Goal: Task Accomplishment & Management: Use online tool/utility

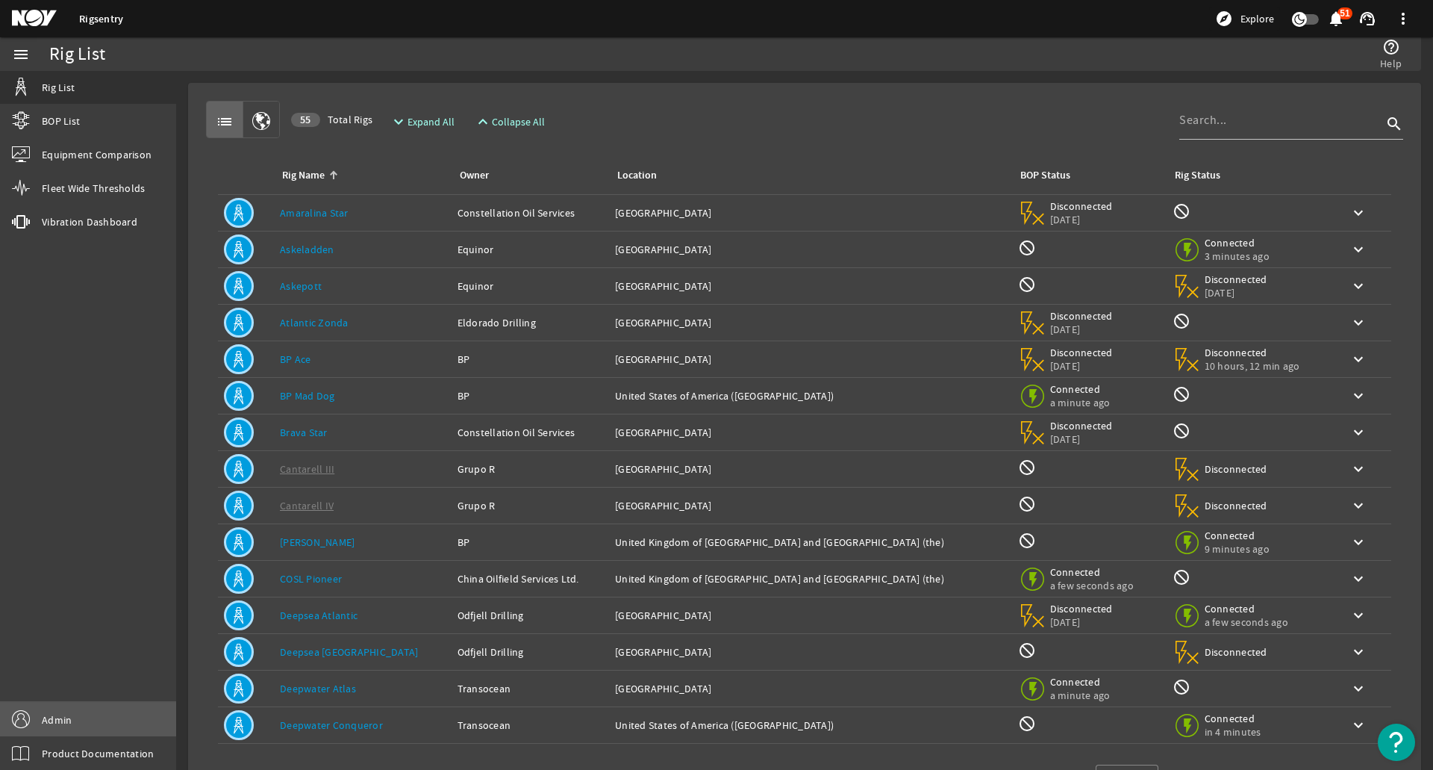
click at [125, 721] on link "Admin" at bounding box center [88, 719] width 176 height 34
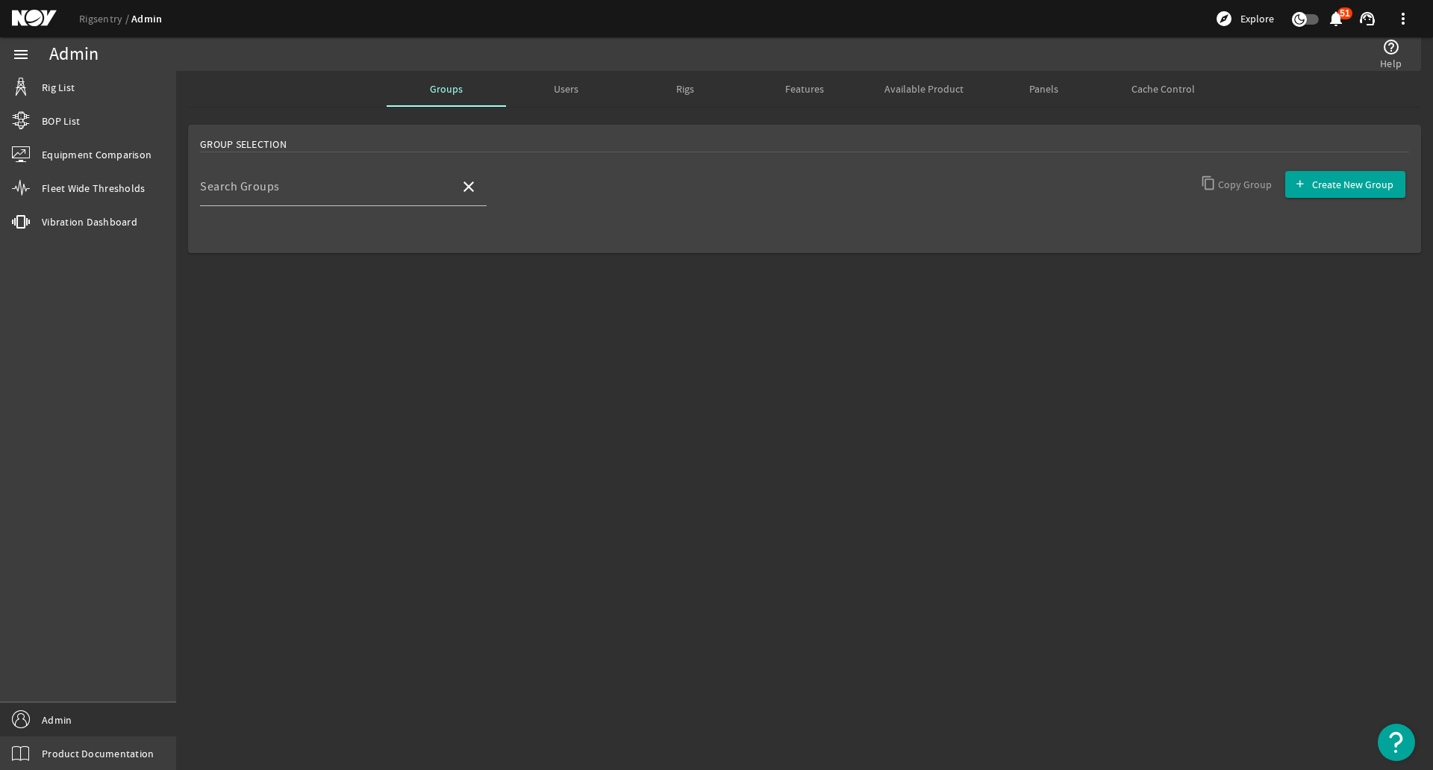
click at [1035, 98] on span "Panels" at bounding box center [1043, 89] width 29 height 36
click at [916, 96] on span "Available Product" at bounding box center [924, 89] width 79 height 36
click at [308, 199] on input "Search Rigs" at bounding box center [324, 193] width 248 height 18
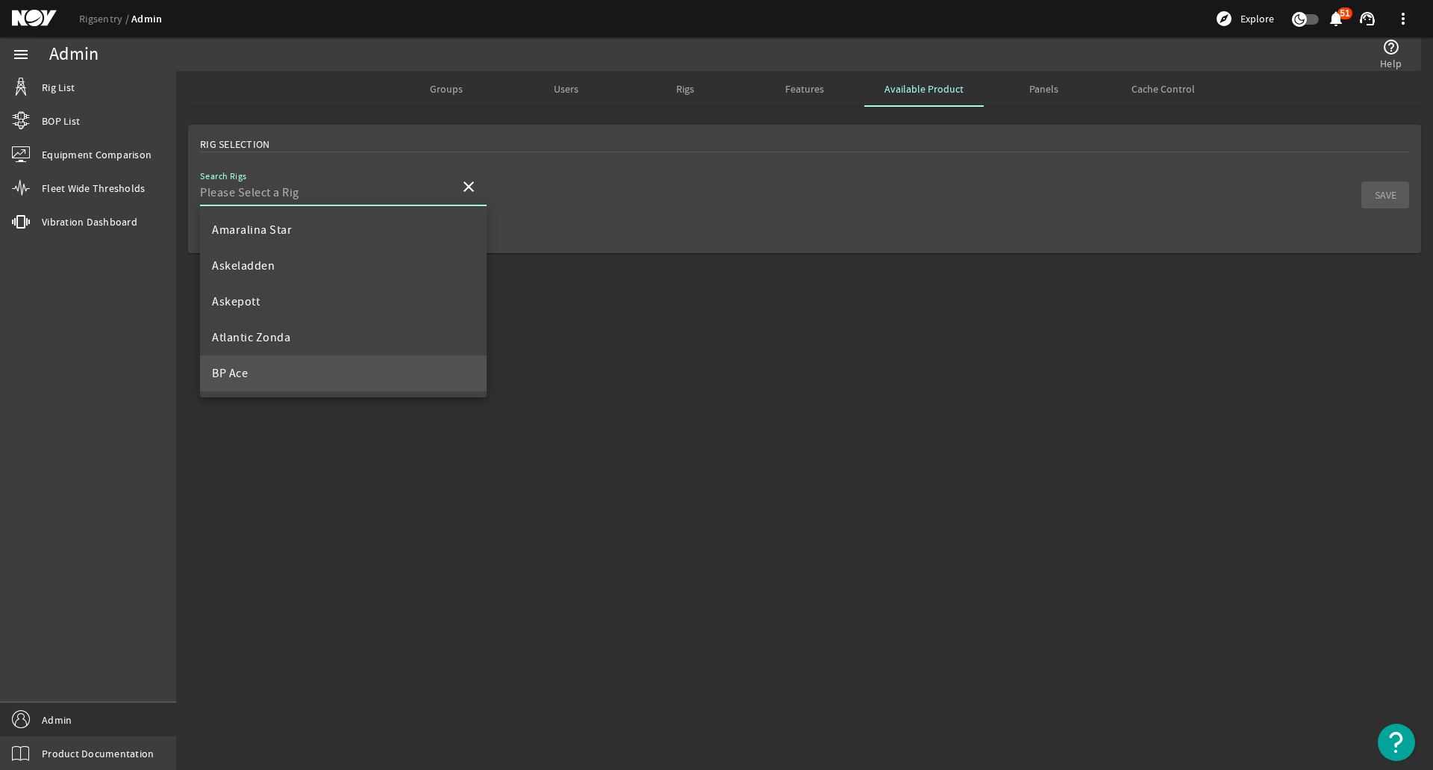
click at [299, 364] on mat-option "BP Ace" at bounding box center [343, 373] width 287 height 36
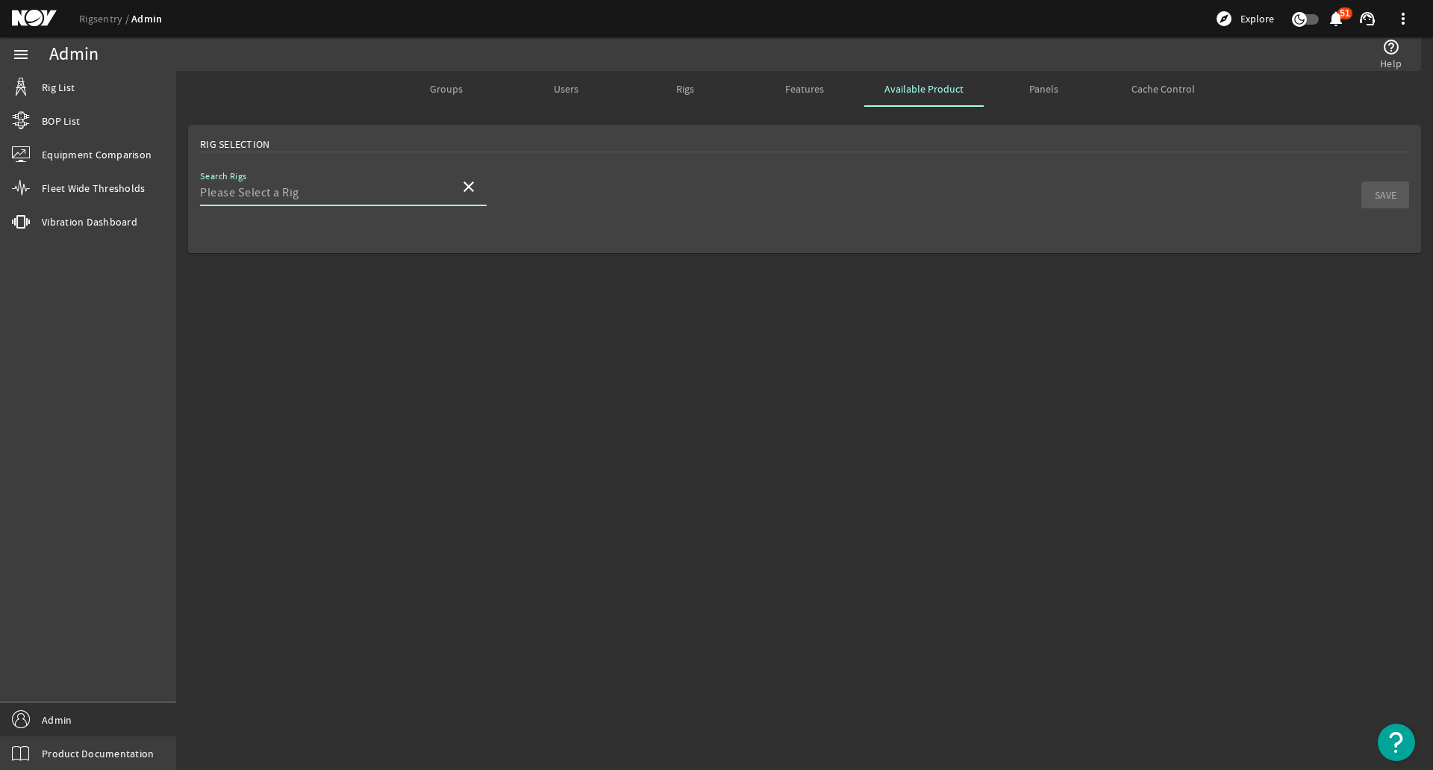
type input "BP Ace"
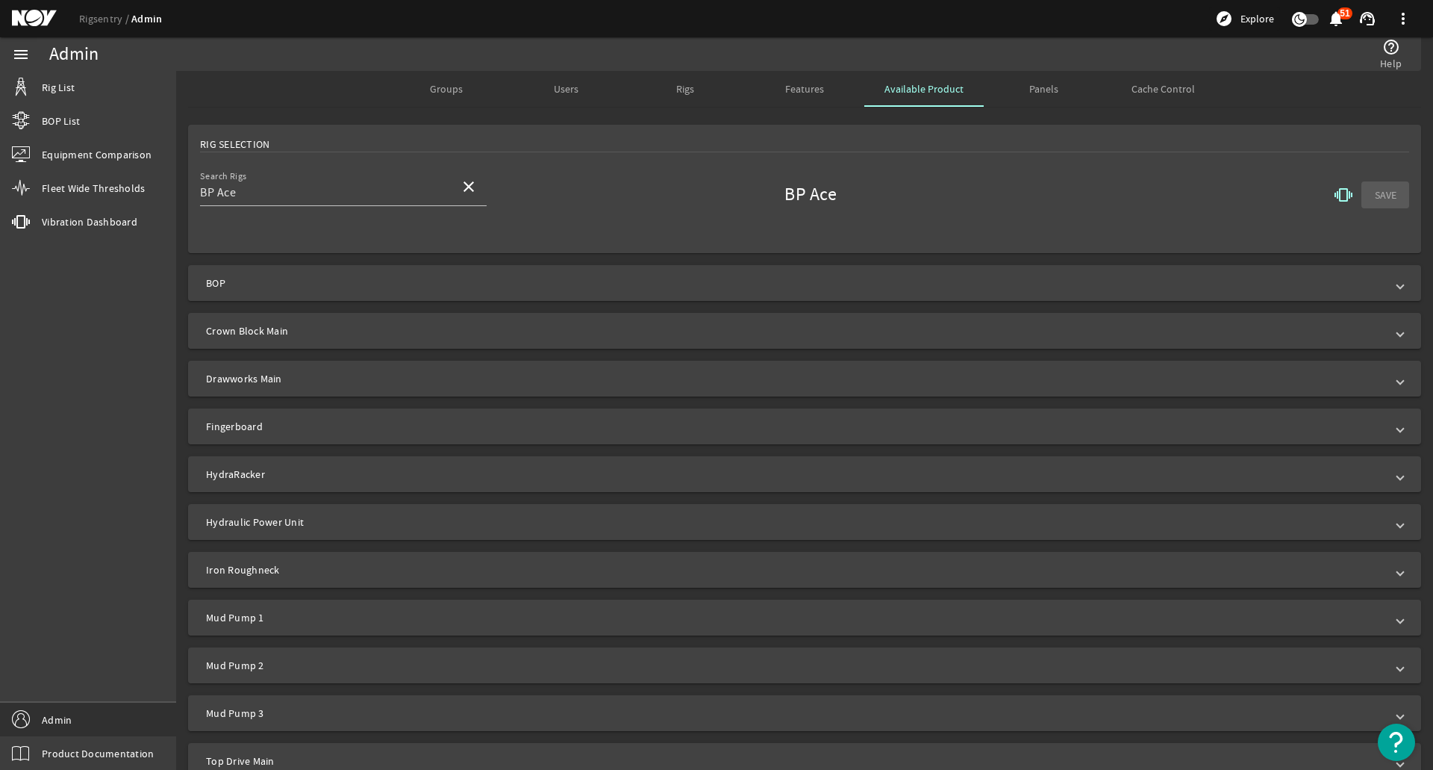
click at [1335, 199] on mat-icon "vibration" at bounding box center [1344, 195] width 18 height 18
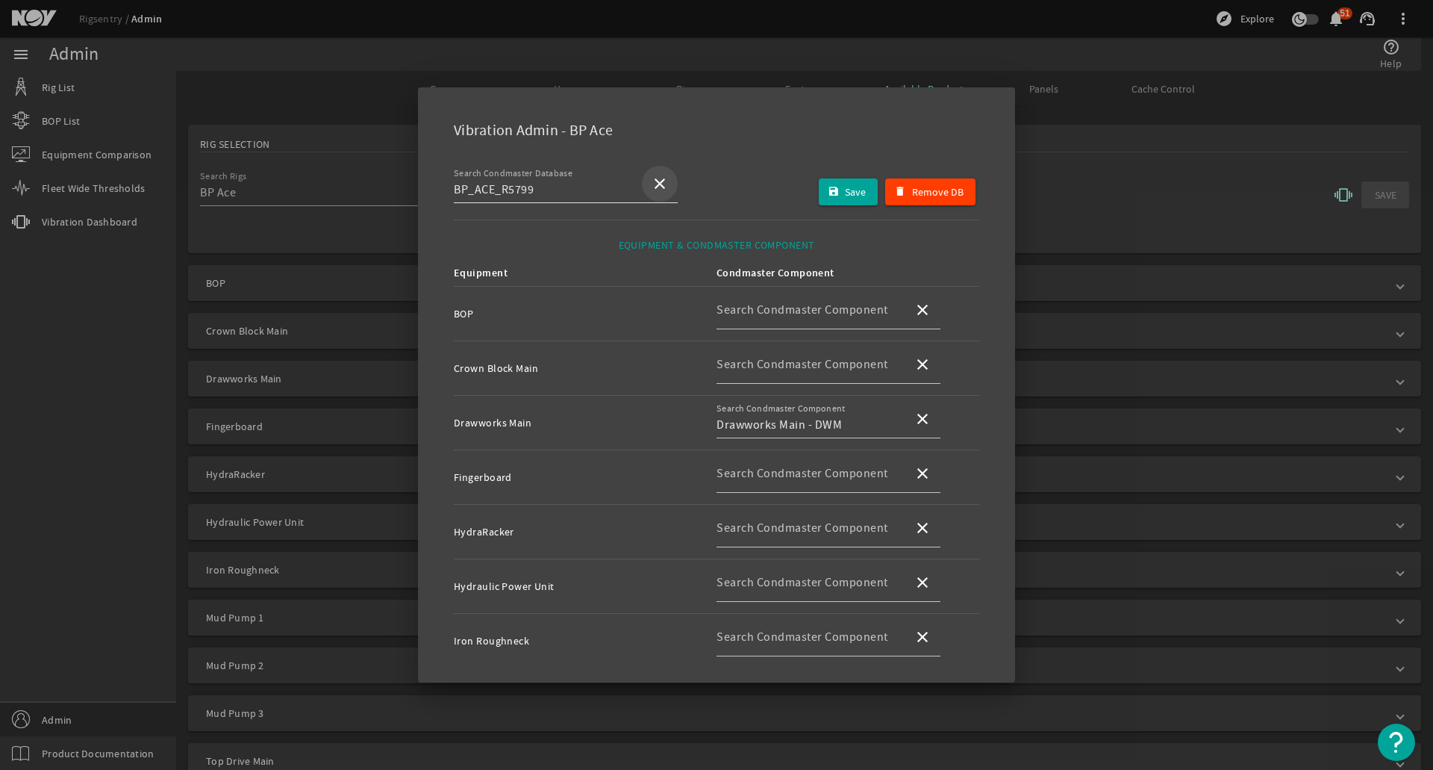
click at [661, 184] on mat-icon "close" at bounding box center [660, 184] width 18 height 18
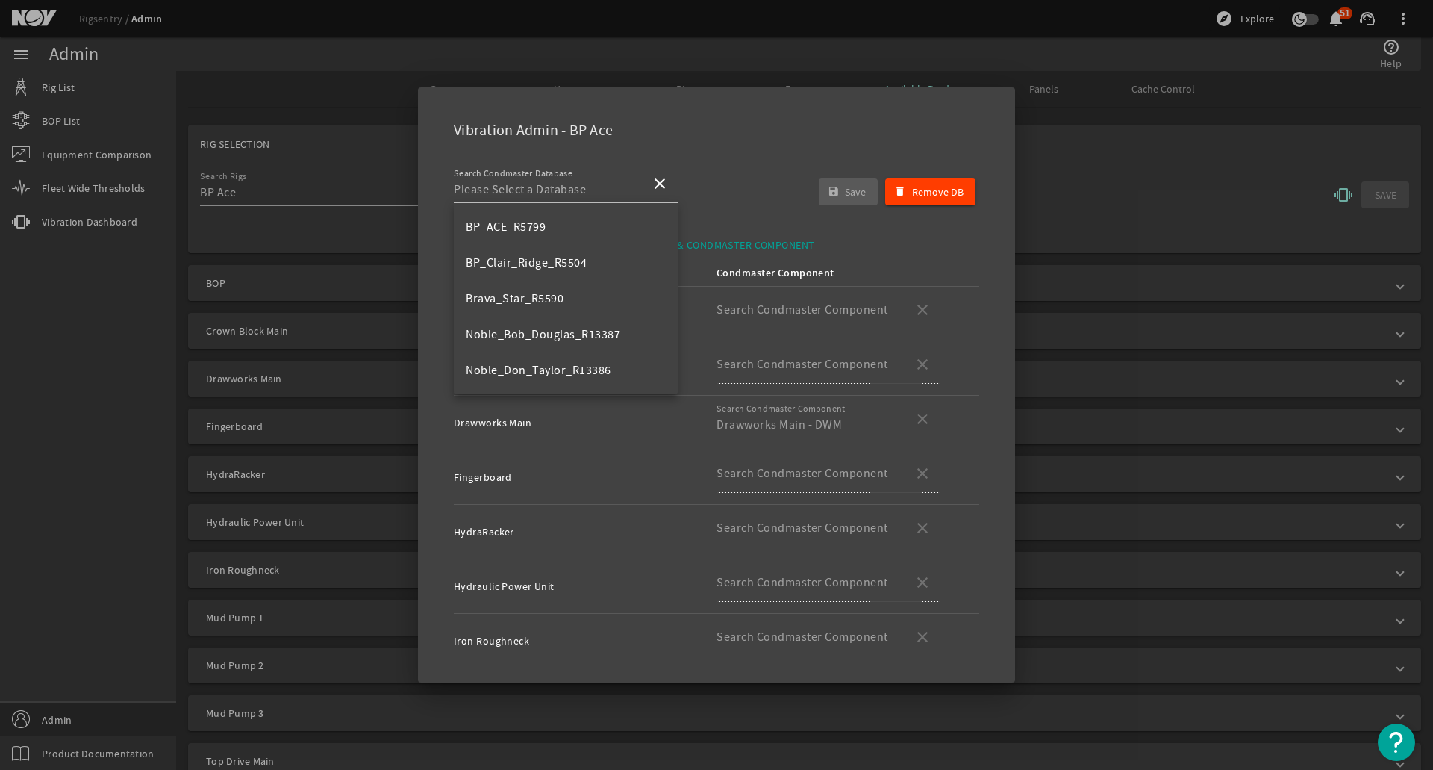
click at [734, 187] on div "Search Condmaster Database close Save Remove DB" at bounding box center [716, 192] width 525 height 56
click at [658, 190] on mat-icon "close" at bounding box center [660, 184] width 18 height 18
click at [593, 259] on mat-option "BP_Clair_Ridge_R5504" at bounding box center [566, 263] width 224 height 36
type input "BP_Clair_Ridge_R5504"
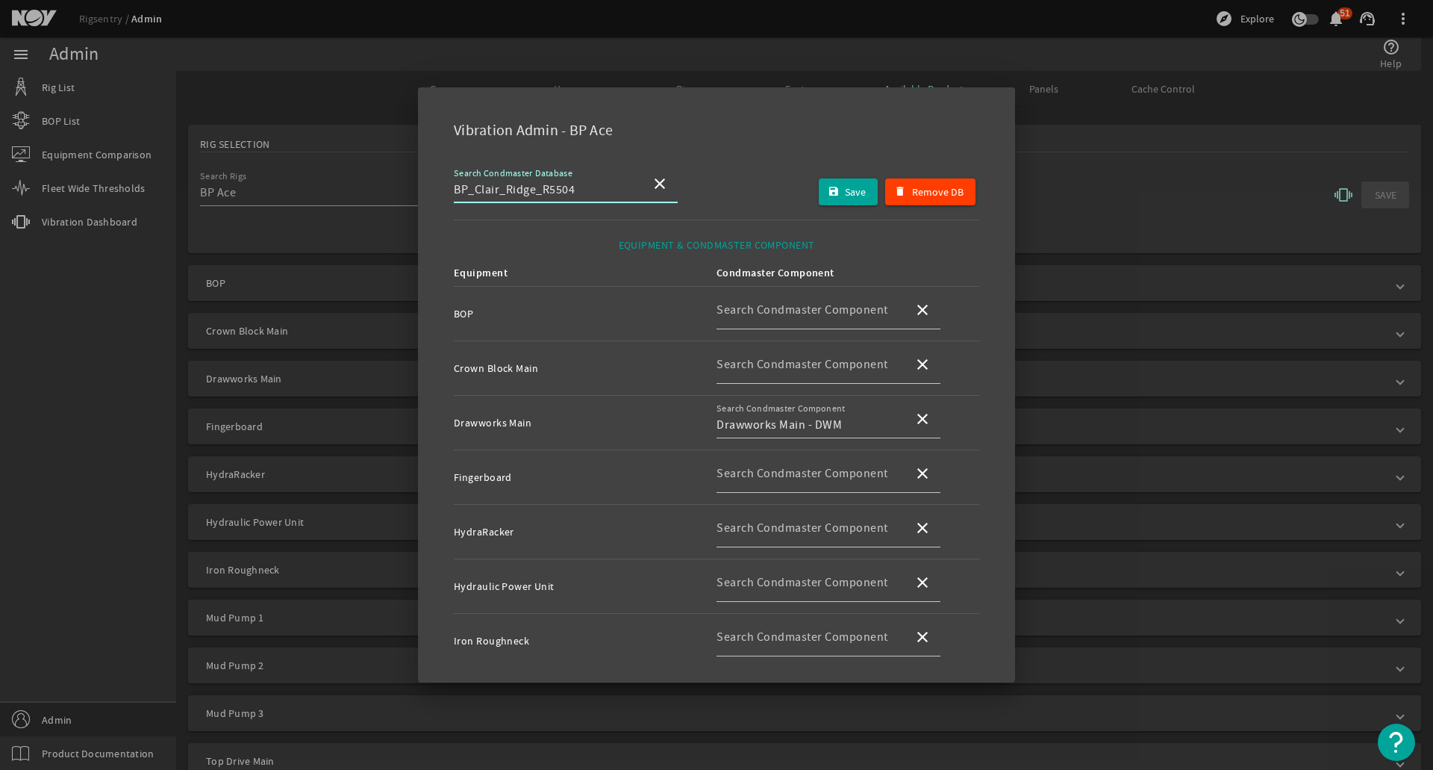
click at [711, 182] on div "Search Condmaster Database BP_Clair_Ridge_R5504 close Save Remove DB" at bounding box center [716, 192] width 525 height 56
click at [584, 190] on input "BP_Clair_Ridge_R5504" at bounding box center [546, 190] width 185 height 18
click at [706, 184] on div "Search Condmaster Database BP_Clair_Ridge_R5504 close Save Remove DB" at bounding box center [716, 192] width 525 height 56
click at [606, 189] on input "BP_Clair_Ridge_R5504" at bounding box center [546, 190] width 185 height 18
click at [656, 191] on mat-icon "close" at bounding box center [660, 184] width 18 height 18
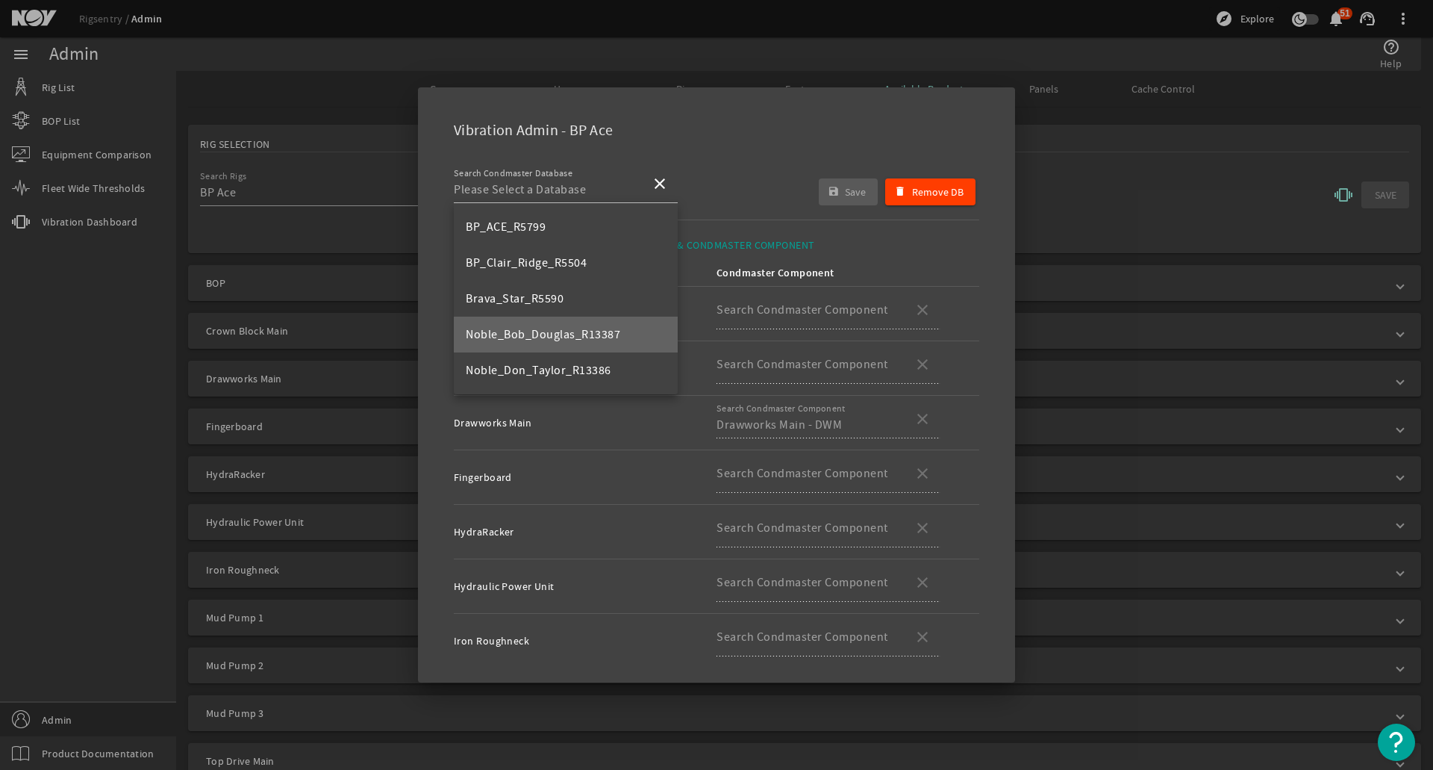
click at [571, 335] on span "Noble_Bob_Douglas_R13387" at bounding box center [543, 334] width 155 height 15
type input "Noble_Bob_Douglas_R13387"
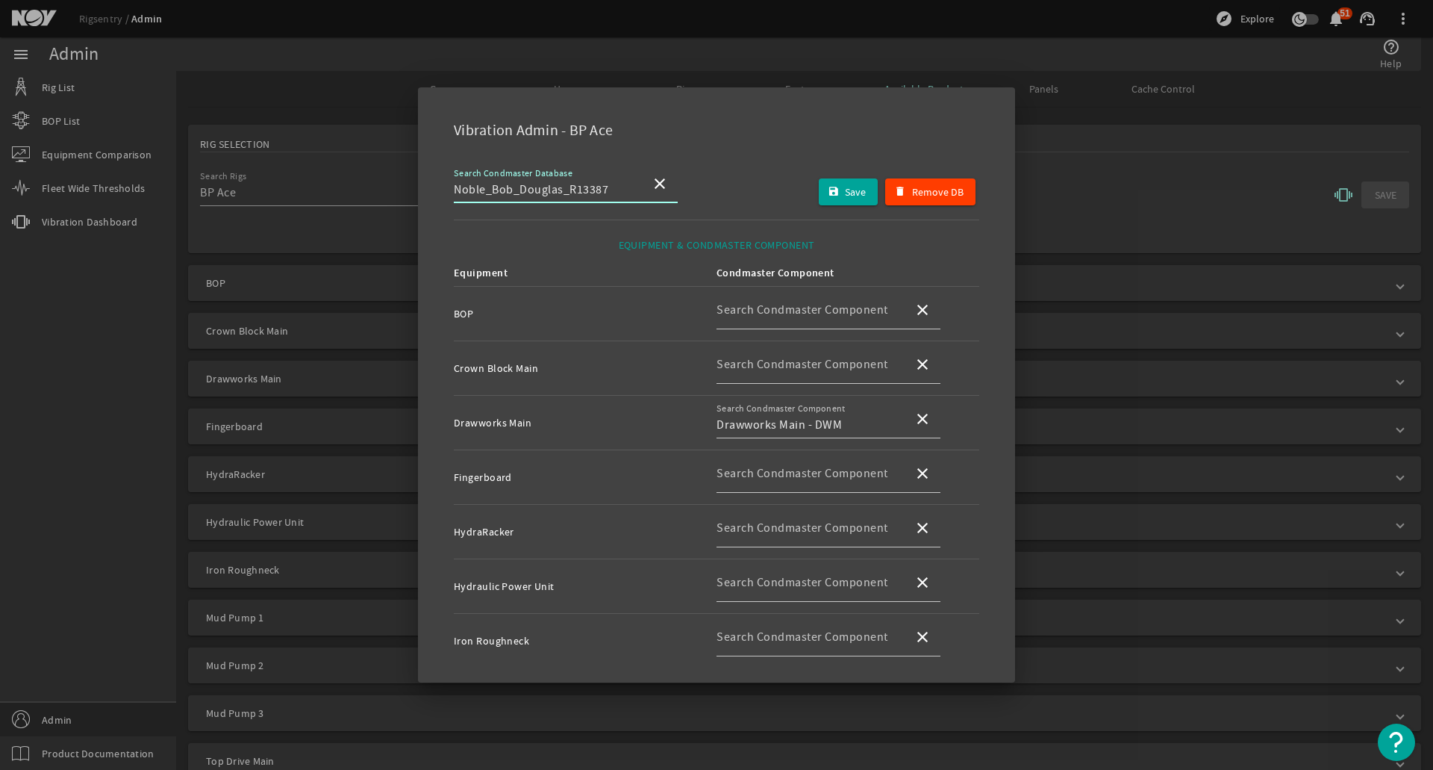
click at [712, 171] on div "Search Condmaster Database Noble_Bob_Douglas_R13387 close Save Remove DB" at bounding box center [716, 192] width 525 height 56
click at [1055, 143] on div at bounding box center [716, 385] width 1433 height 770
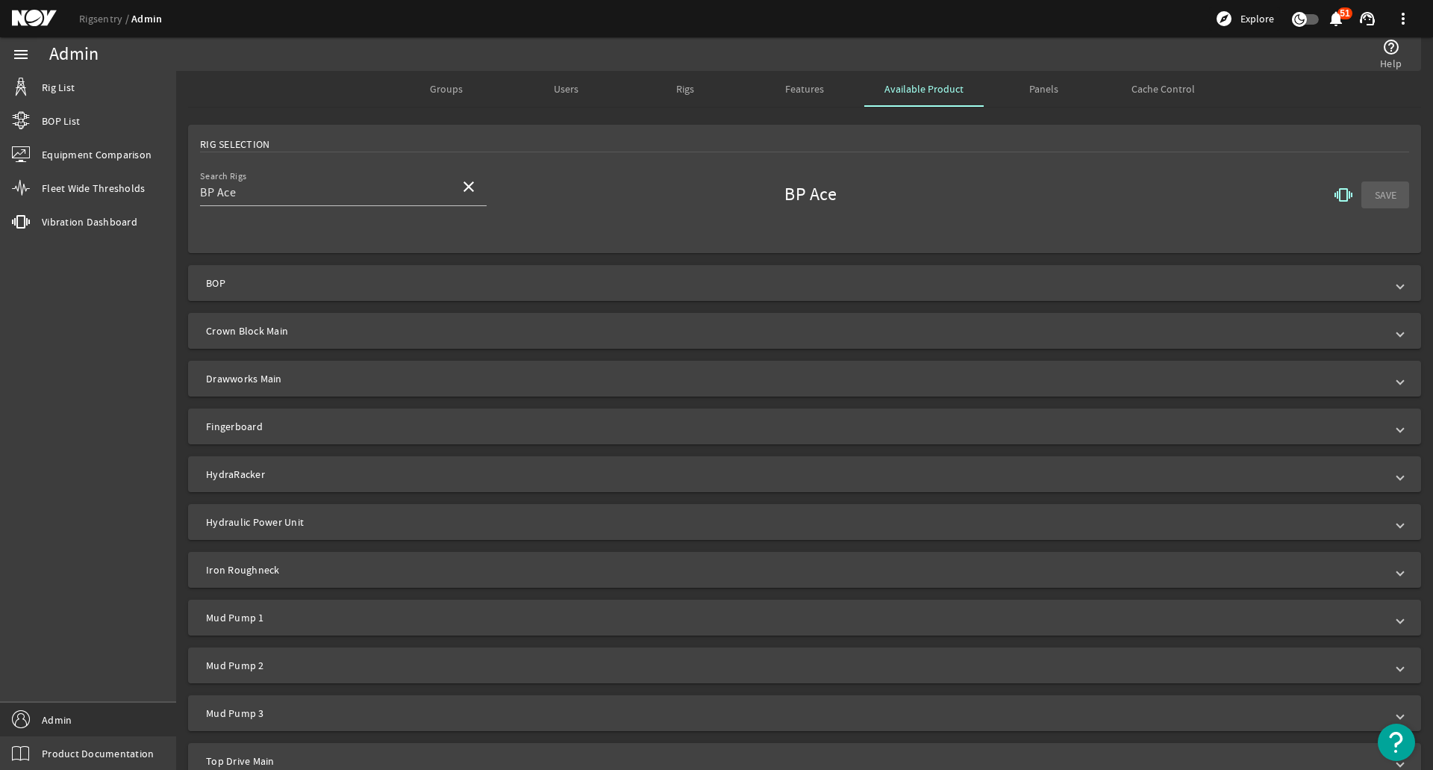
click at [1345, 194] on span at bounding box center [1344, 195] width 36 height 36
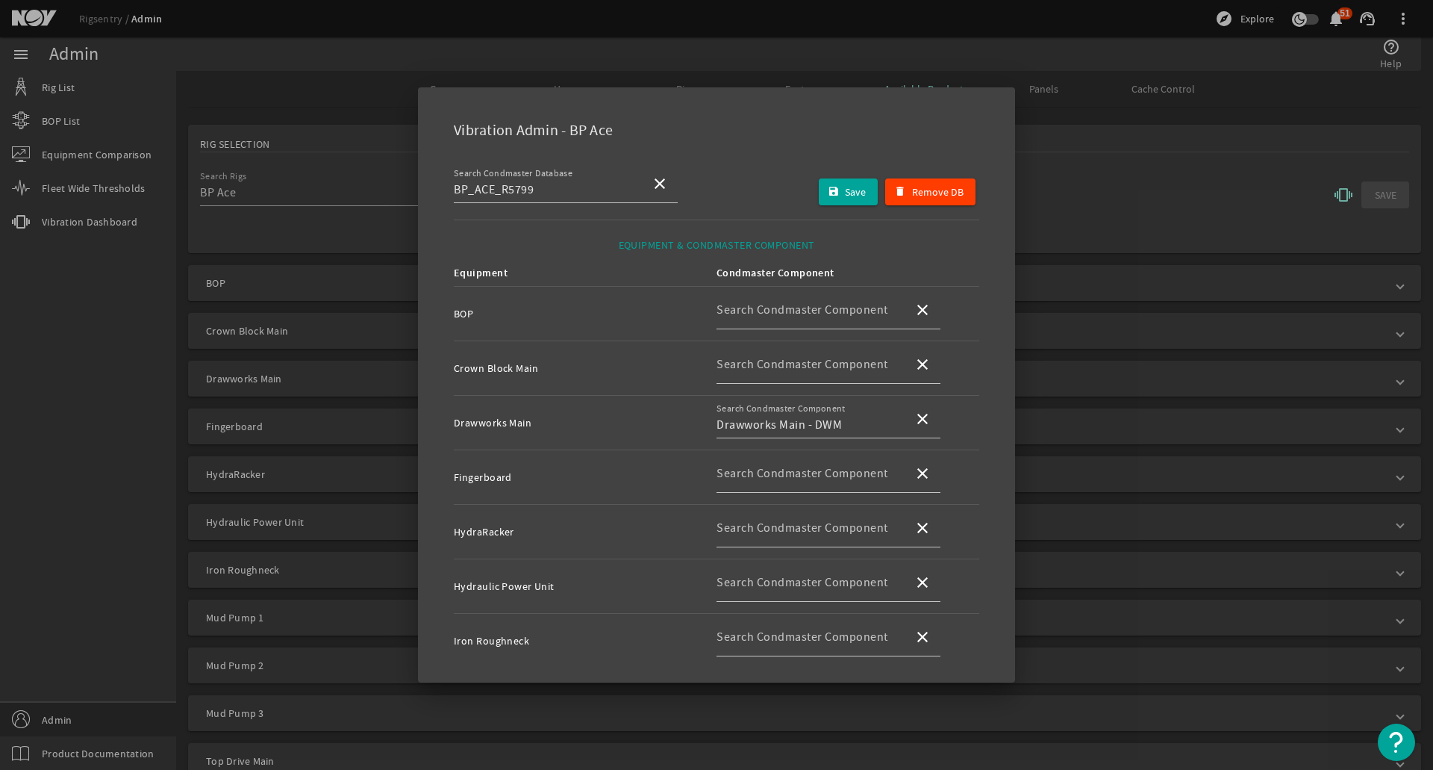
click at [1093, 184] on div at bounding box center [716, 385] width 1433 height 770
